Goal: Task Accomplishment & Management: Manage account settings

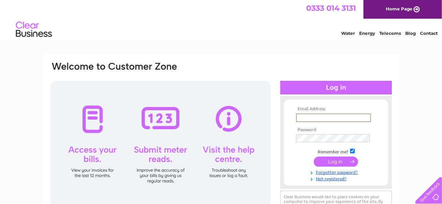
click at [297, 119] on input "text" at bounding box center [333, 118] width 75 height 9
type input "richard.hiles@littlewanderers.co.uk"
click at [334, 163] on input "submit" at bounding box center [336, 161] width 44 height 10
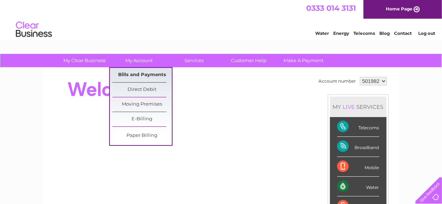
click at [143, 73] on link "Bills and Payments" at bounding box center [141, 75] width 59 height 14
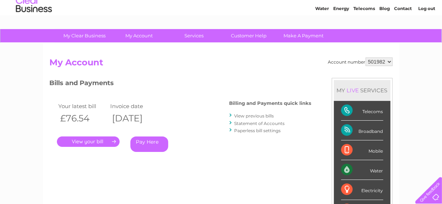
scroll to position [36, 0]
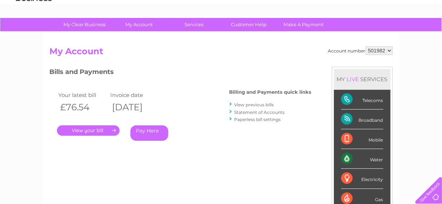
click at [242, 105] on link "View previous bills" at bounding box center [254, 104] width 40 height 5
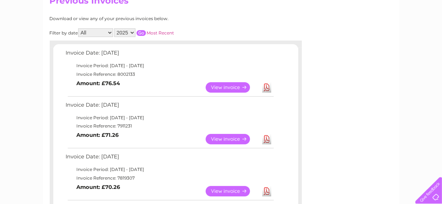
scroll to position [108, 0]
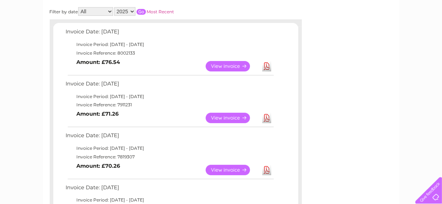
click at [266, 66] on link "Download" at bounding box center [266, 66] width 9 height 10
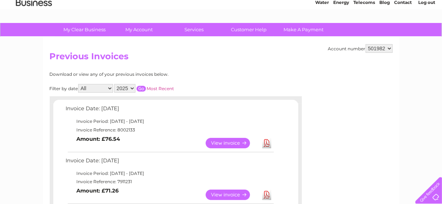
scroll to position [0, 0]
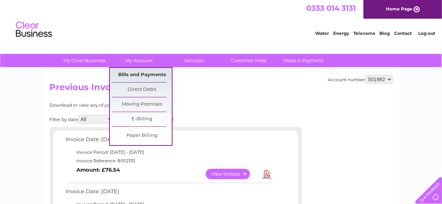
drag, startPoint x: 144, startPoint y: 72, endPoint x: 156, endPoint y: 76, distance: 12.1
click at [144, 72] on link "Bills and Payments" at bounding box center [141, 75] width 59 height 14
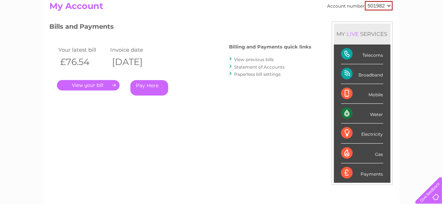
scroll to position [108, 0]
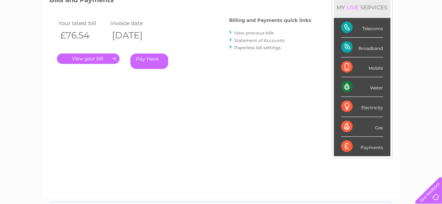
click at [100, 55] on link "." at bounding box center [88, 59] width 63 height 10
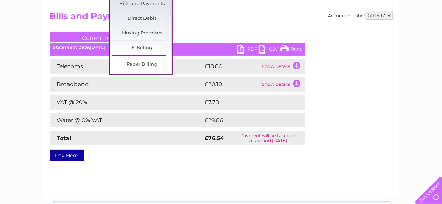
scroll to position [72, 0]
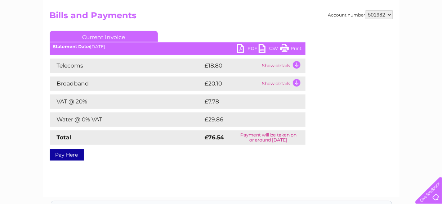
click at [284, 69] on td "Show details" at bounding box center [282, 66] width 45 height 14
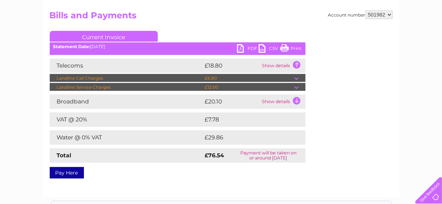
click at [295, 80] on td at bounding box center [299, 78] width 11 height 9
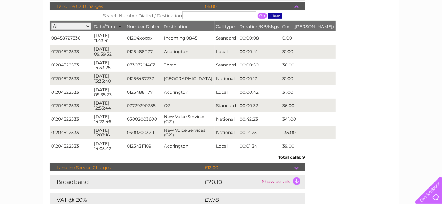
scroll to position [0, 0]
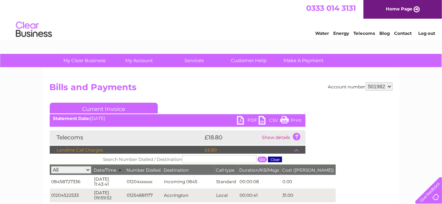
click at [426, 33] on link "Log out" at bounding box center [426, 33] width 17 height 5
